Goal: Task Accomplishment & Management: Manage account settings

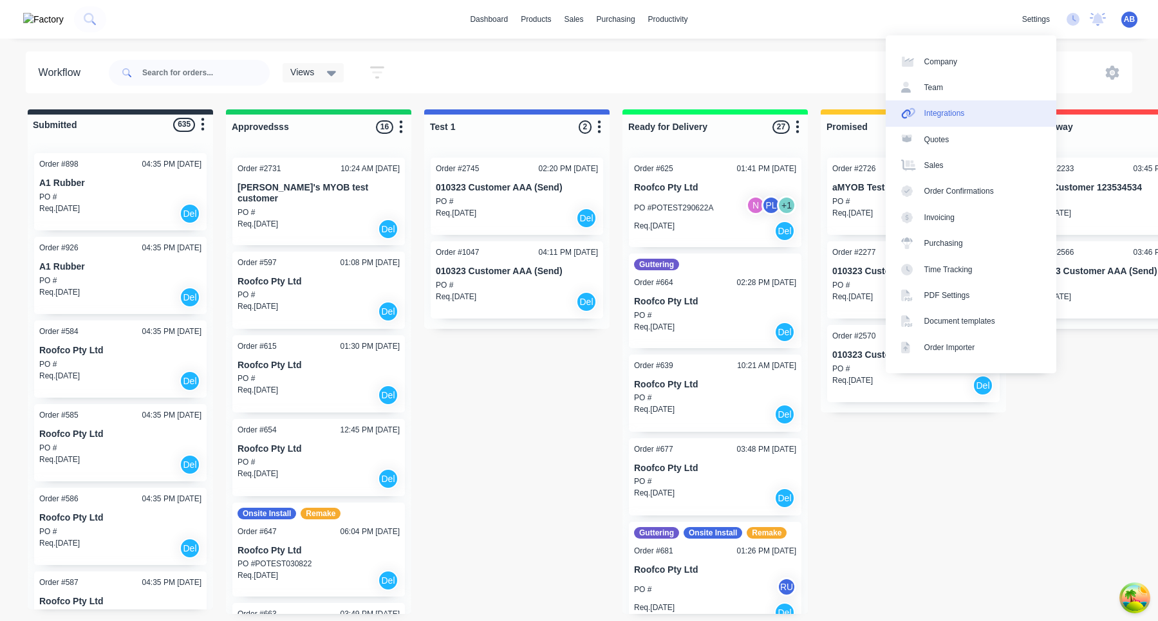
click at [962, 115] on div "Integrations" at bounding box center [944, 114] width 41 height 12
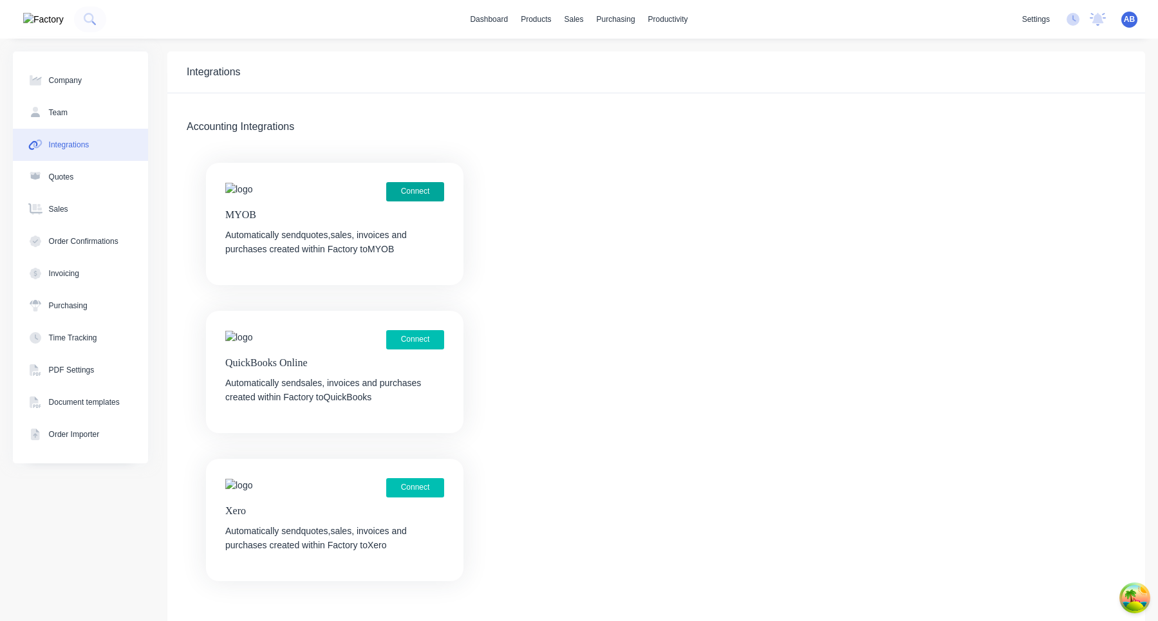
click at [427, 190] on button "Connect" at bounding box center [415, 191] width 58 height 19
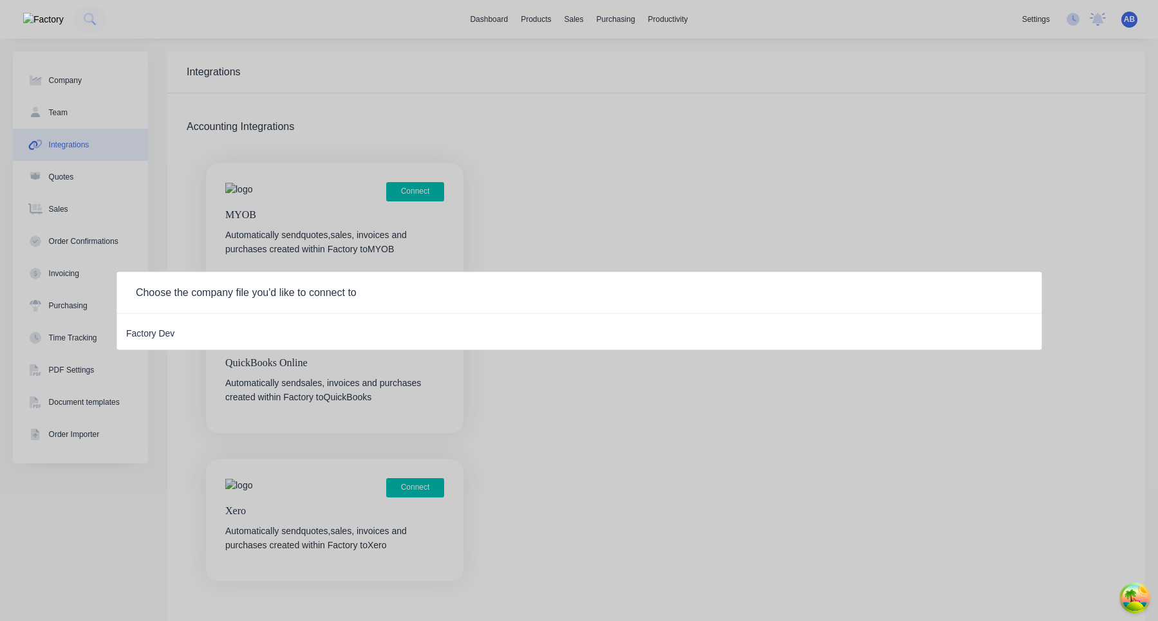
click at [151, 330] on div "Factory Dev" at bounding box center [150, 331] width 48 height 17
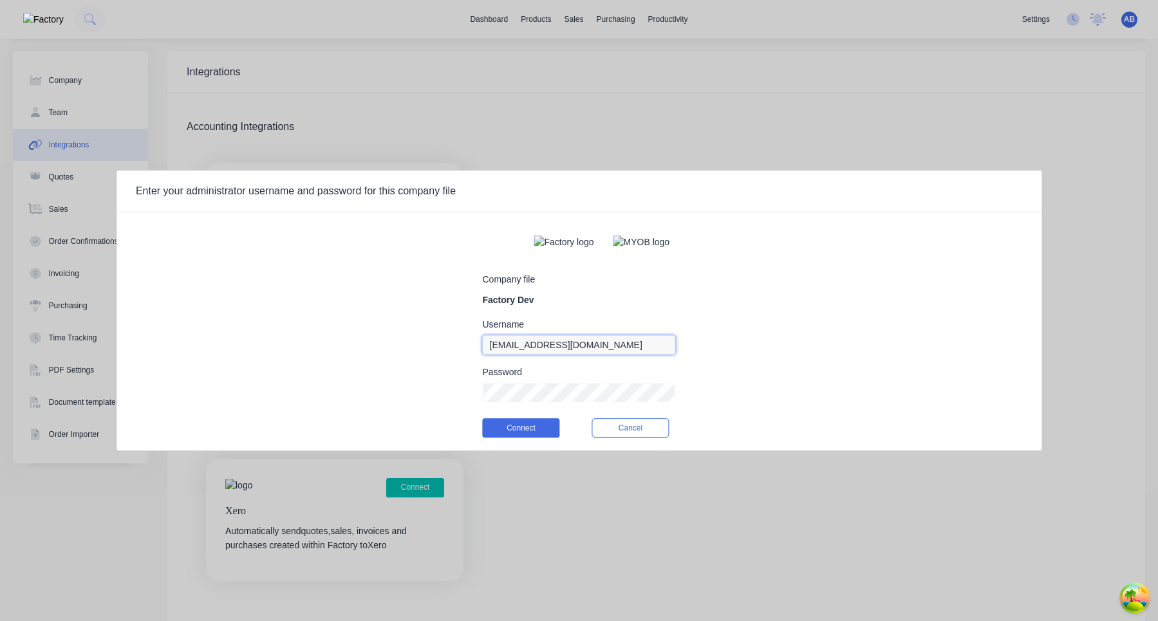
click at [543, 355] on input "aimon@factory.app" at bounding box center [579, 344] width 193 height 19
type input "myob_admin"
click at [694, 324] on div "Company file Factory Dev Username myob_admin Password Connect Cancel" at bounding box center [579, 337] width 925 height 229
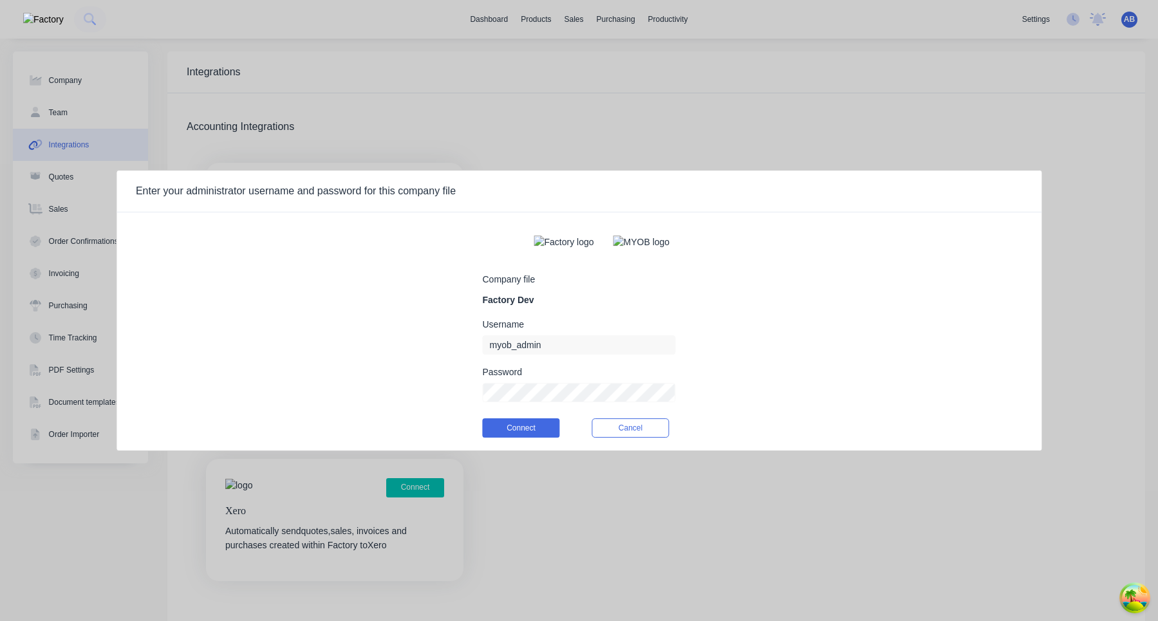
click at [760, 332] on div "Company file Factory Dev Username myob_admin Password Connect Cancel" at bounding box center [579, 337] width 925 height 229
click at [771, 326] on div "Company file Factory Dev Username myob_admin Password Connect Cancel" at bounding box center [579, 337] width 925 height 229
click at [530, 438] on button "Connect" at bounding box center [521, 427] width 77 height 19
click at [523, 426] on button "Connect" at bounding box center [521, 427] width 77 height 19
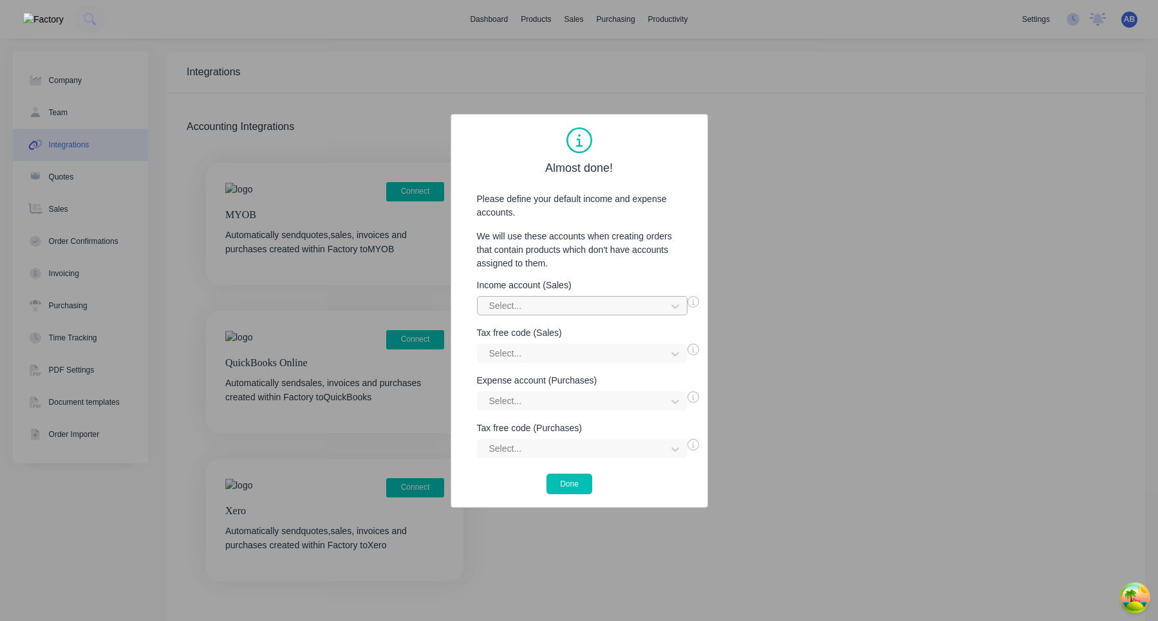
click at [580, 304] on div at bounding box center [574, 306] width 172 height 16
click at [539, 402] on div "Services Income" at bounding box center [582, 407] width 211 height 24
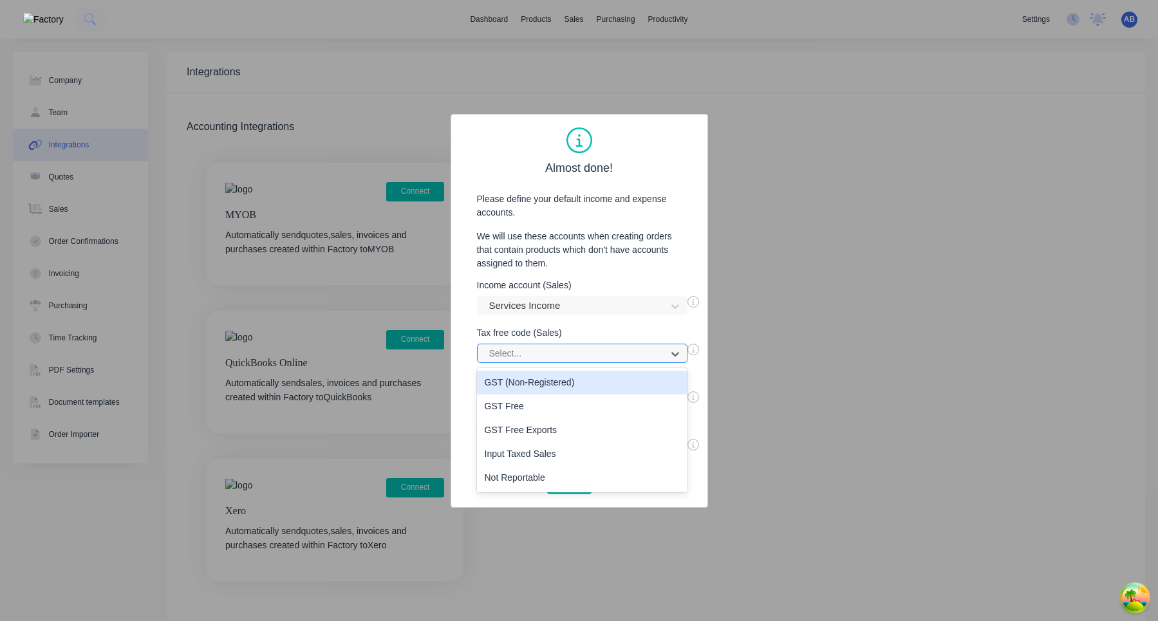
click at [550, 356] on div at bounding box center [574, 354] width 172 height 16
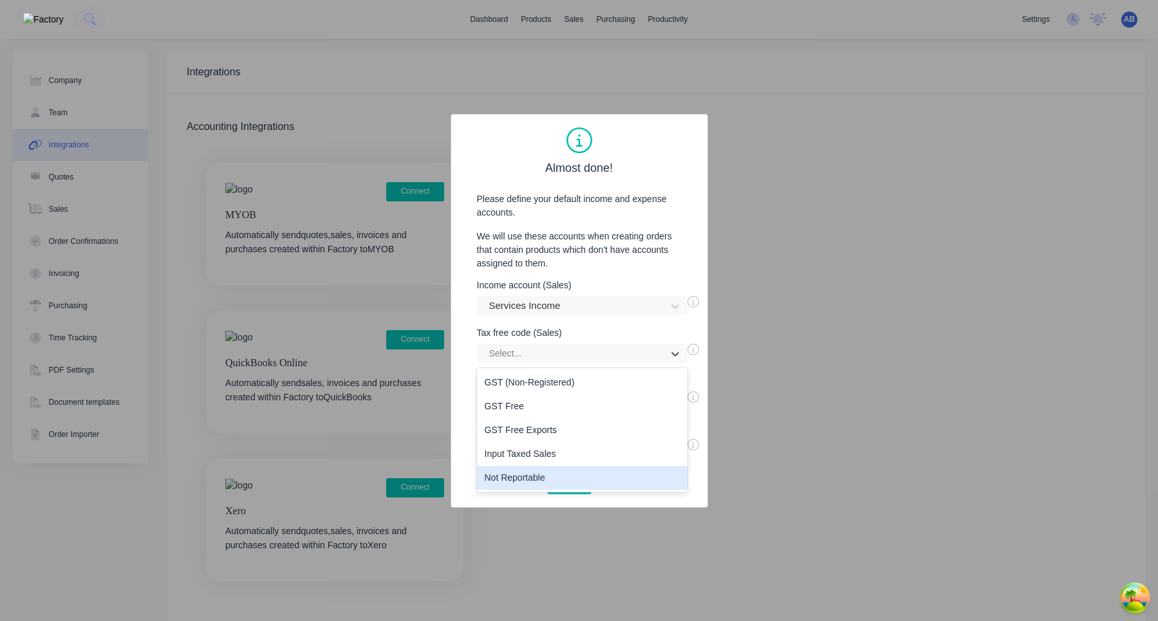
click at [531, 478] on div "Not Reportable" at bounding box center [582, 478] width 211 height 24
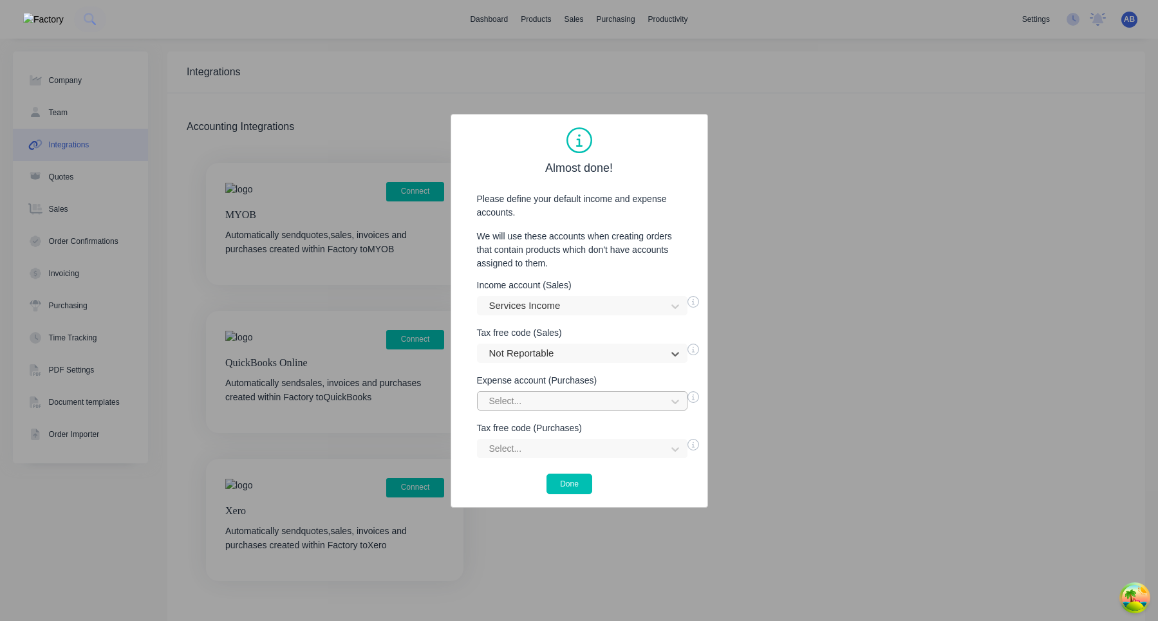
scroll to position [102, 0]
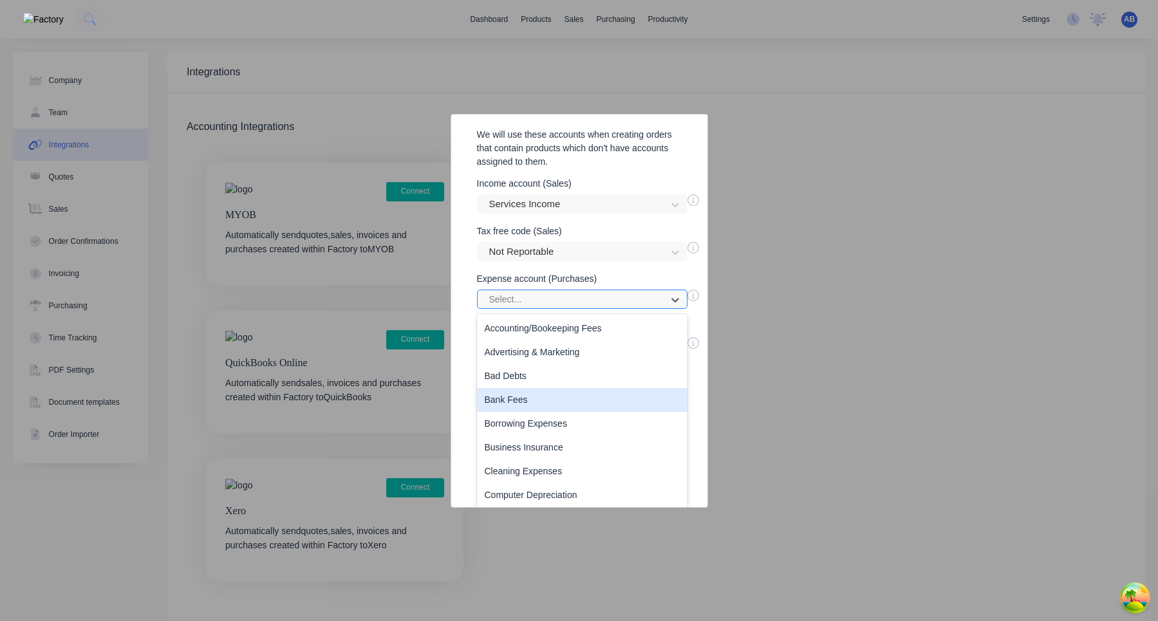
click at [551, 402] on div "Bank Fees, 4 of 50. 50 results available. Use Up and Down to choose options, pr…" at bounding box center [582, 400] width 211 height 19
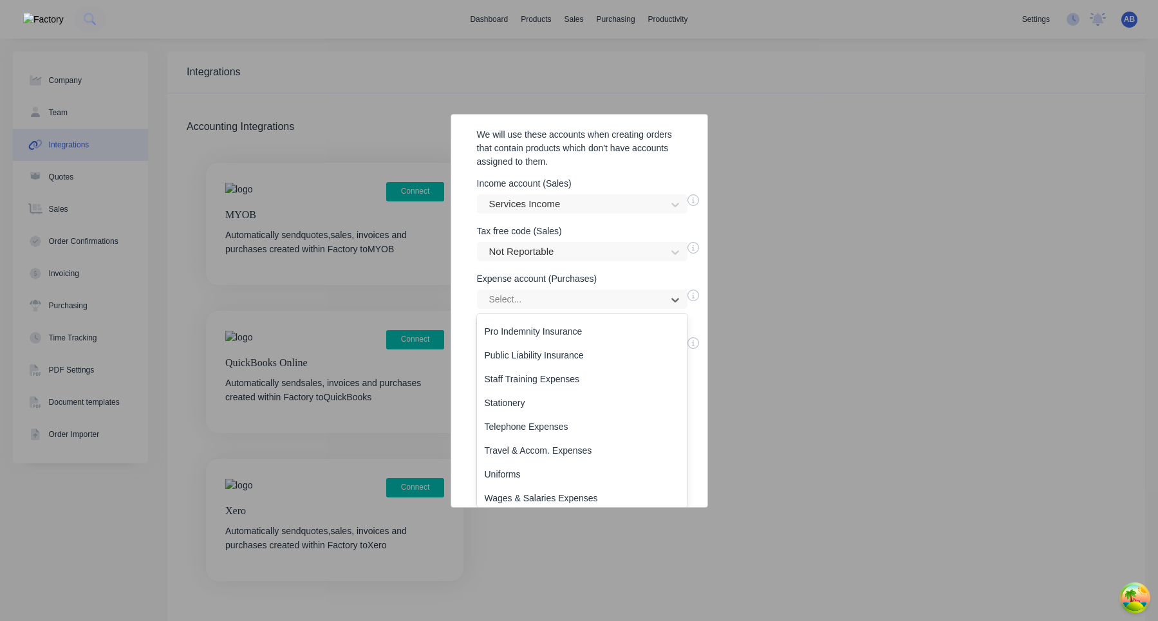
scroll to position [931, 0]
click at [557, 370] on div "Staff Training Expenses" at bounding box center [582, 374] width 211 height 24
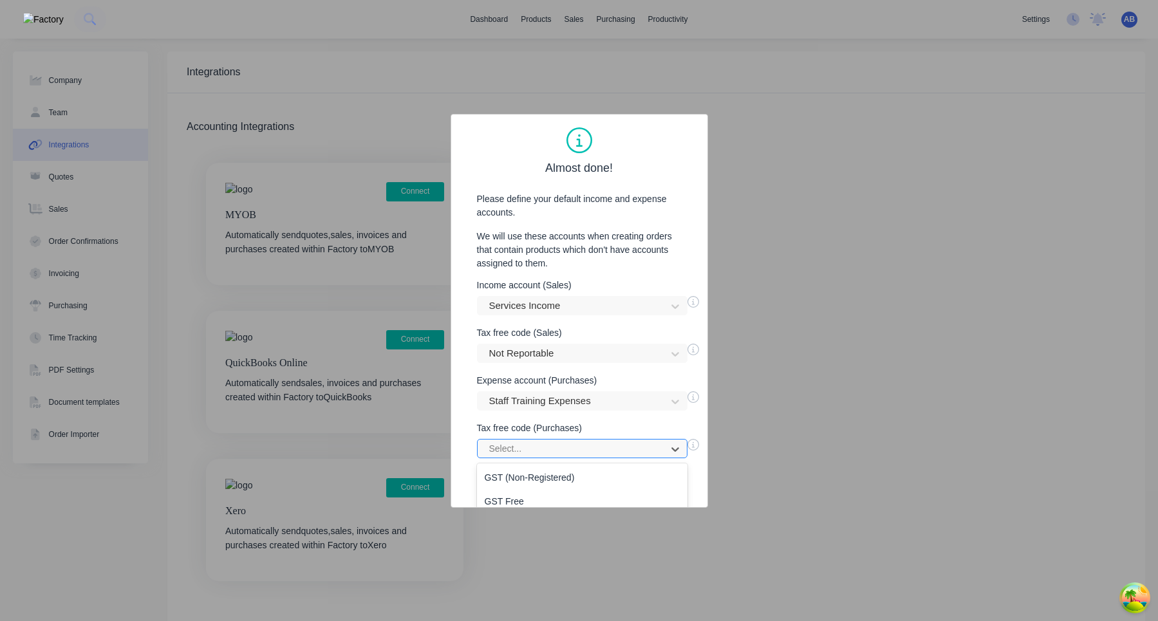
scroll to position [80, 0]
click at [551, 448] on div "GST Free Exports, 3 of 5. 5 results available. Use Up and Down to choose option…" at bounding box center [582, 448] width 211 height 19
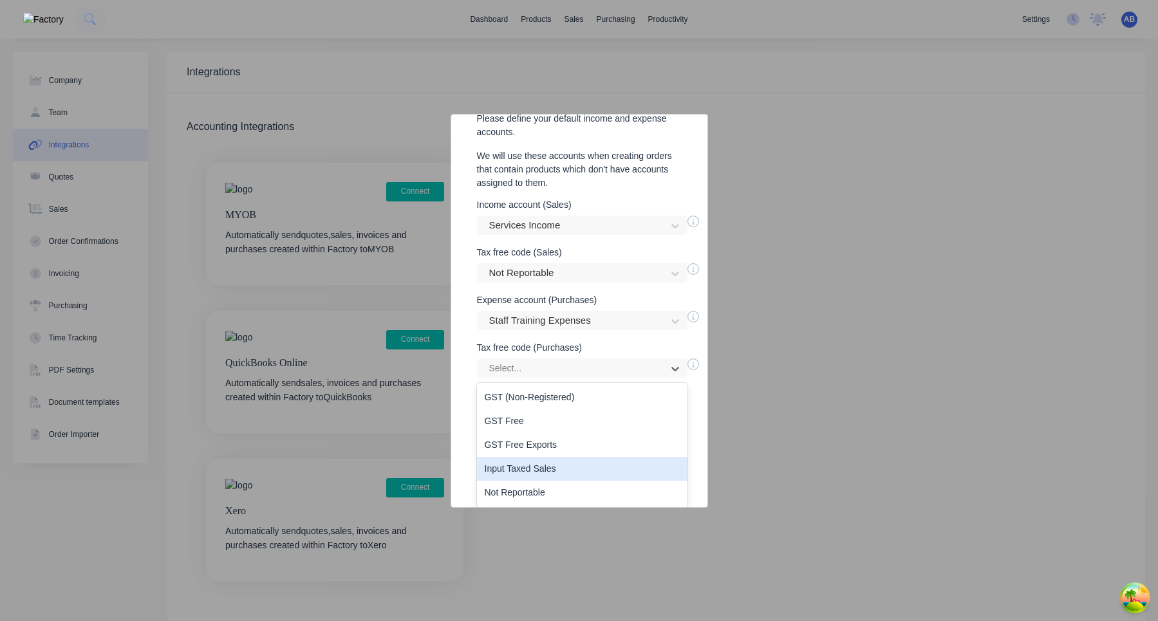
click at [532, 473] on div "Input Taxed Sales" at bounding box center [582, 469] width 211 height 24
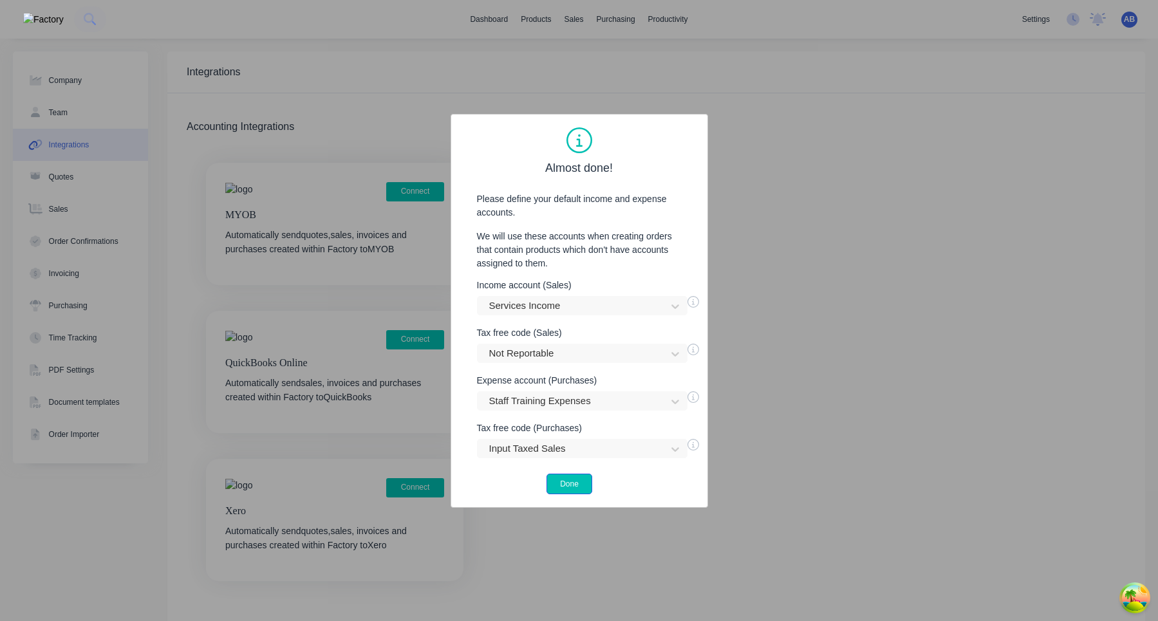
click at [572, 484] on button "Done" at bounding box center [570, 484] width 46 height 21
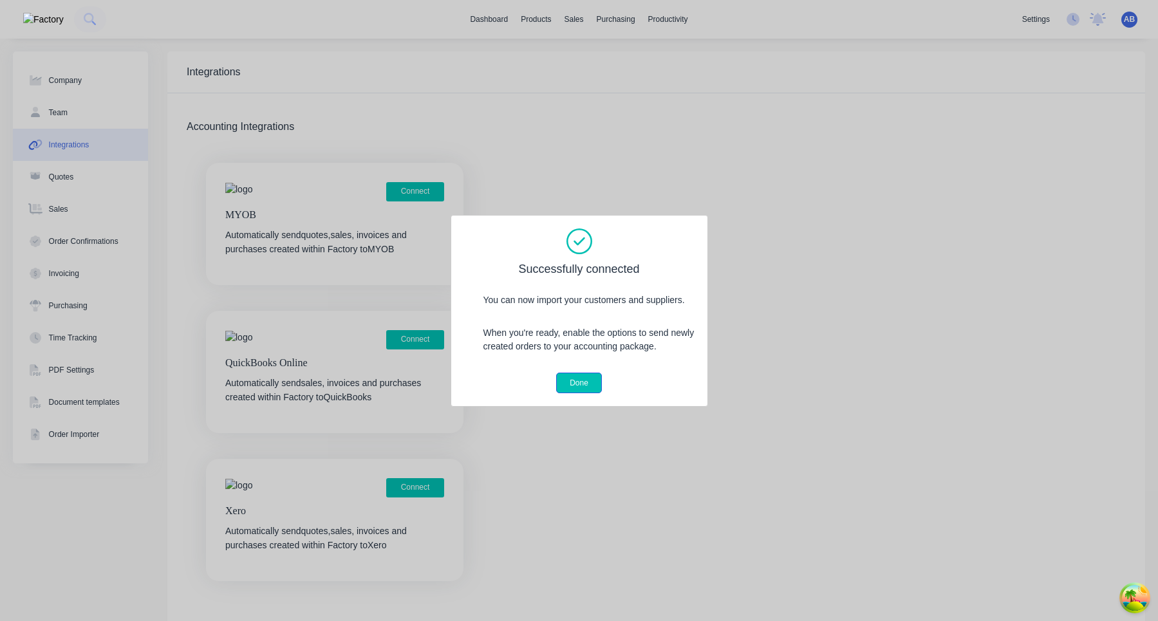
click at [588, 381] on button "Done" at bounding box center [579, 383] width 46 height 21
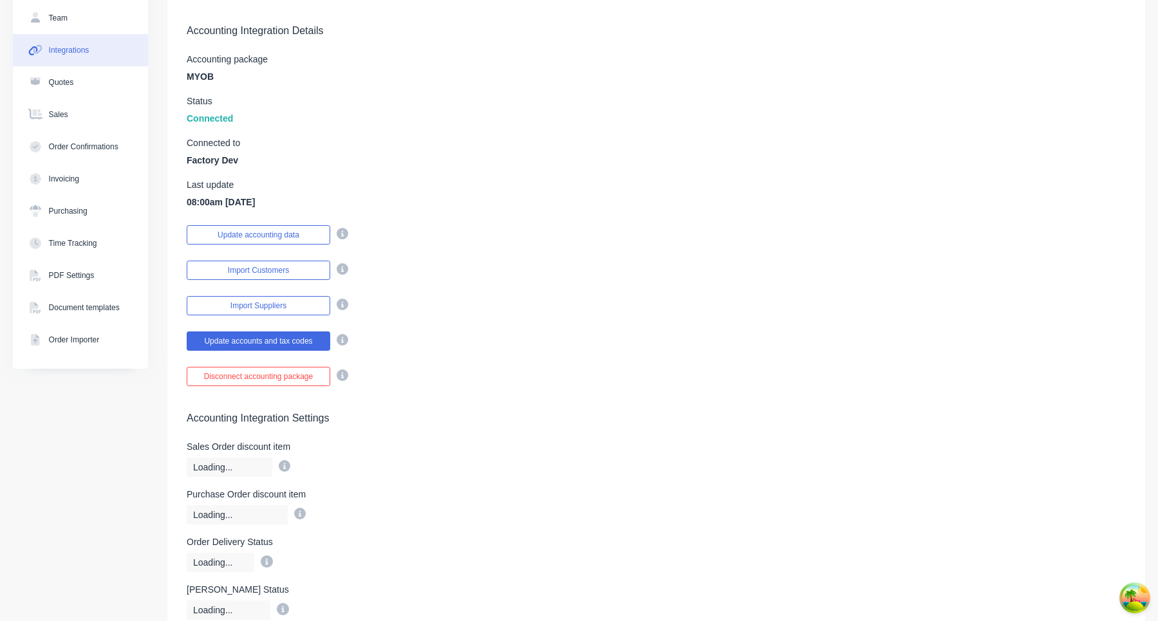
scroll to position [126, 0]
